Goal: Information Seeking & Learning: Learn about a topic

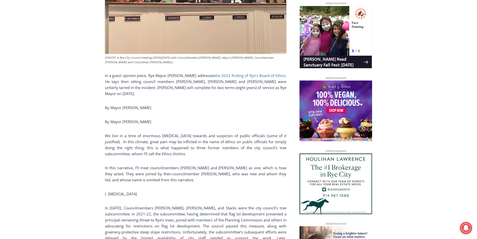
scroll to position [331, 0]
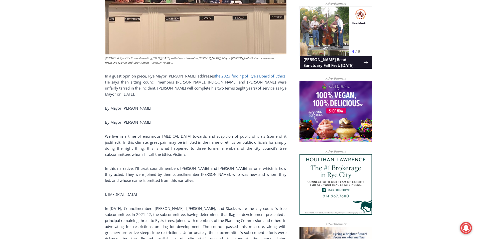
click at [232, 73] on link "the 2023 finding of Rye’s Board of Ethics" at bounding box center [250, 75] width 71 height 5
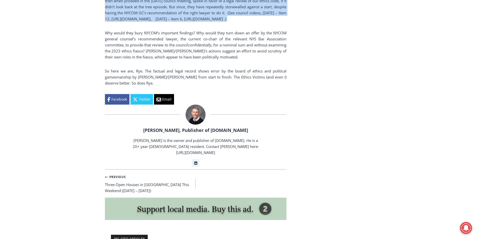
scroll to position [832, 0]
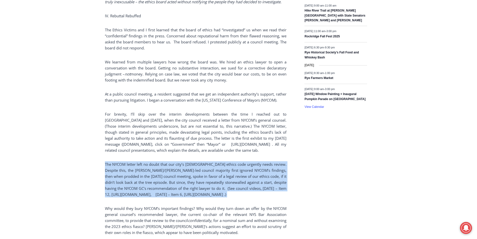
drag, startPoint x: 210, startPoint y: 139, endPoint x: 151, endPoint y: 132, distance: 59.5
click at [151, 132] on p "For brevity, I’ll skip over the interim developments between the time I reached…" at bounding box center [195, 132] width 181 height 42
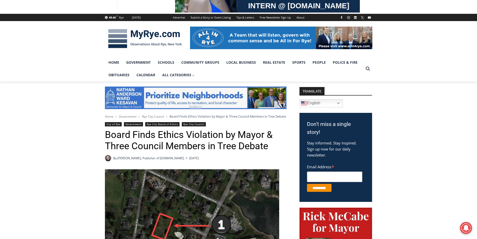
scroll to position [50, 0]
